Goal: Find specific page/section: Find specific page/section

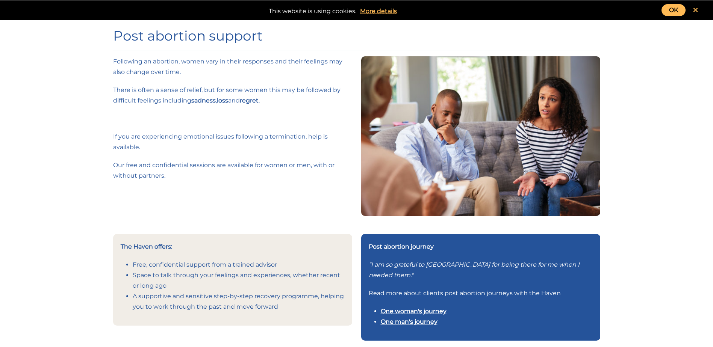
click at [695, 12] on icon at bounding box center [695, 10] width 5 height 7
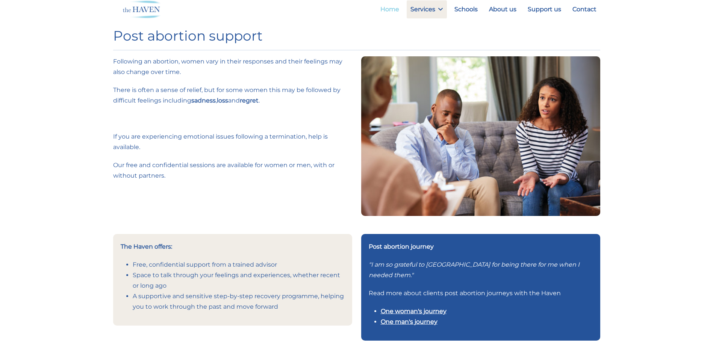
click at [400, 10] on link "Home" at bounding box center [389, 9] width 26 height 18
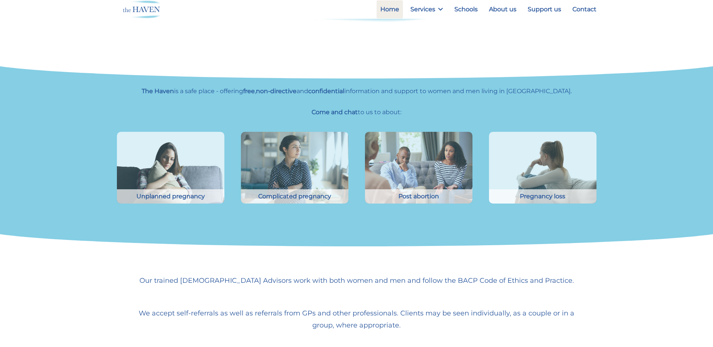
scroll to position [150, 0]
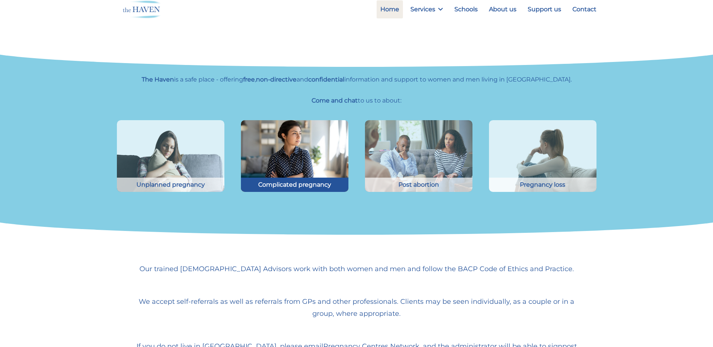
click at [275, 165] on img at bounding box center [294, 155] width 118 height 79
